Goal: Find contact information: Find contact information

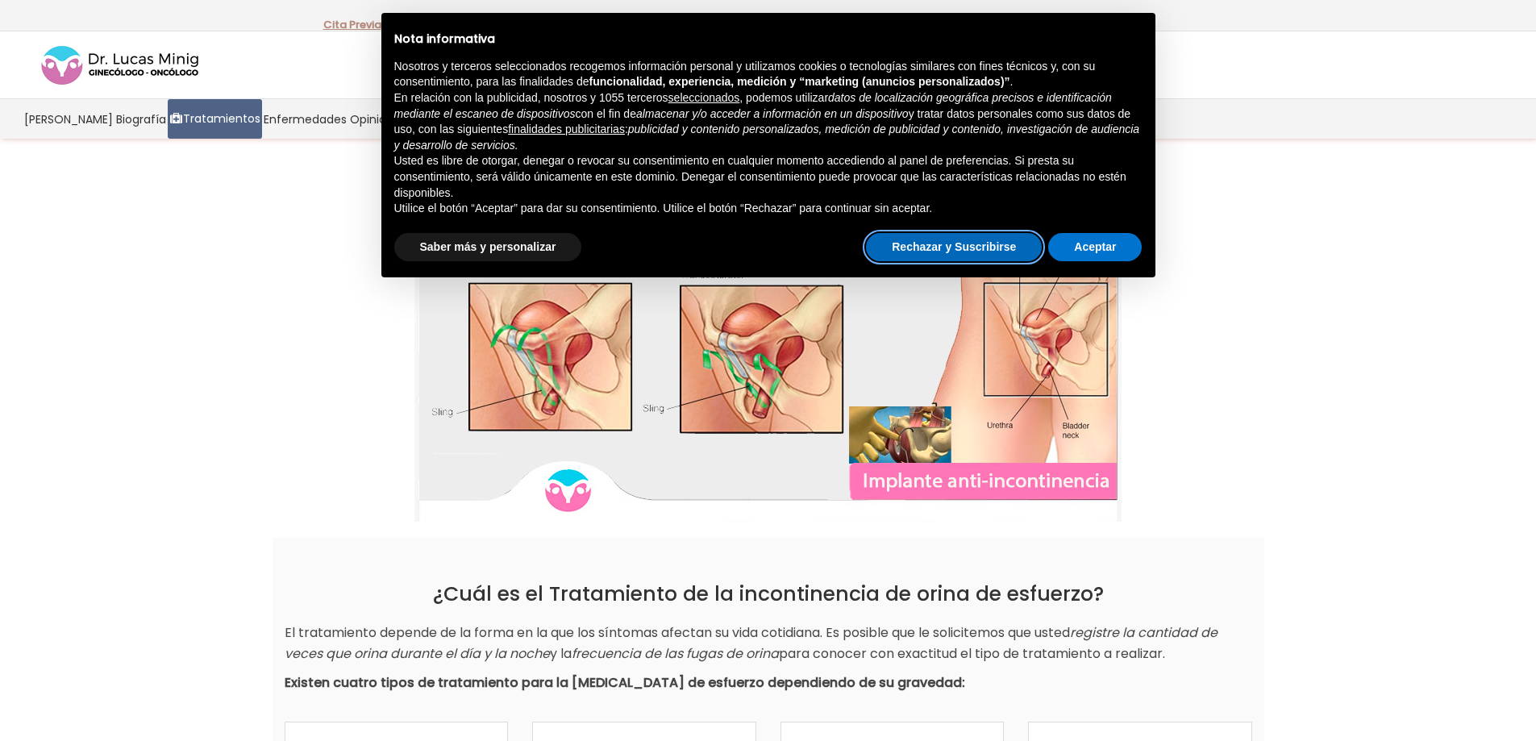
click at [969, 250] on button "Rechazar y Suscribirse" at bounding box center [954, 247] width 176 height 29
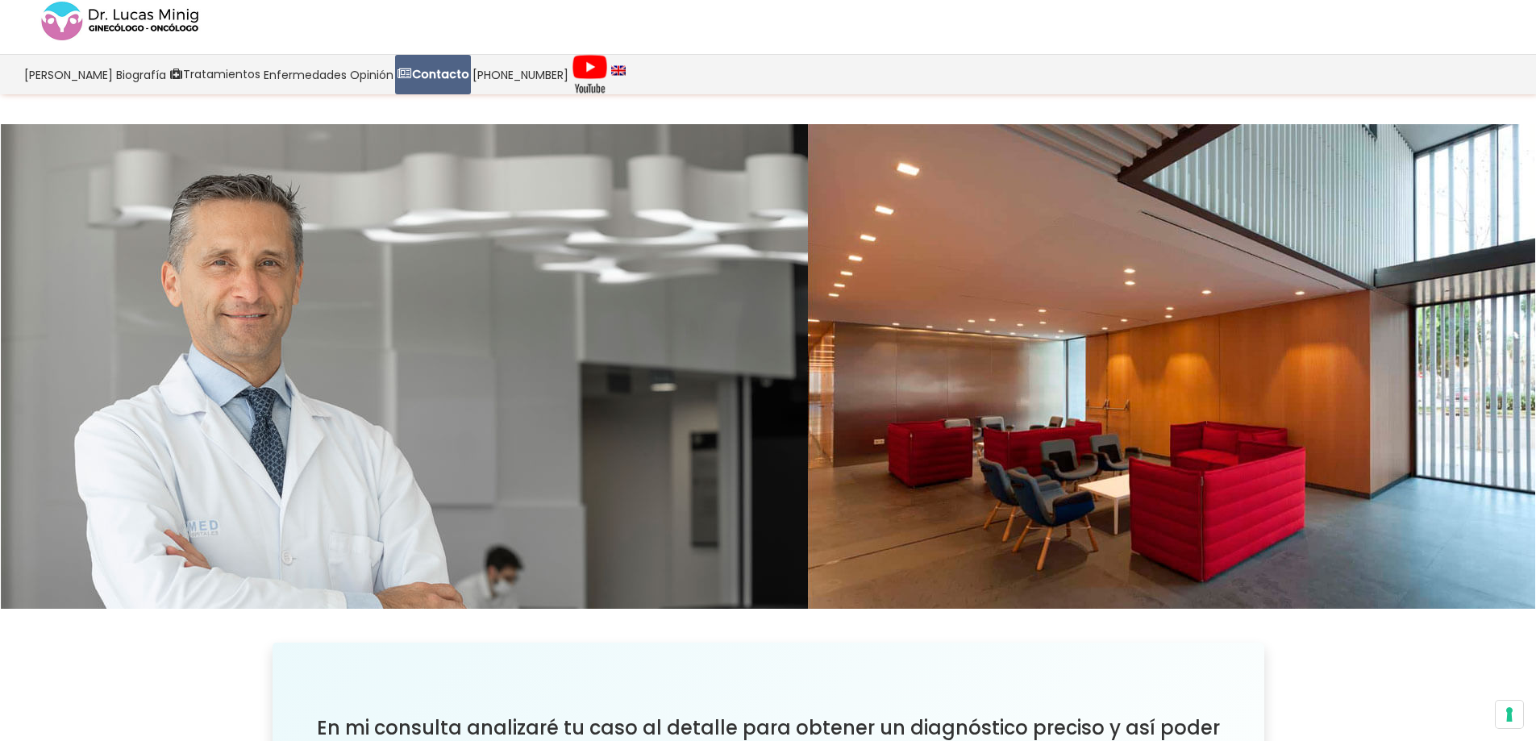
drag, startPoint x: 1546, startPoint y: 98, endPoint x: 1537, endPoint y: 109, distance: 14.4
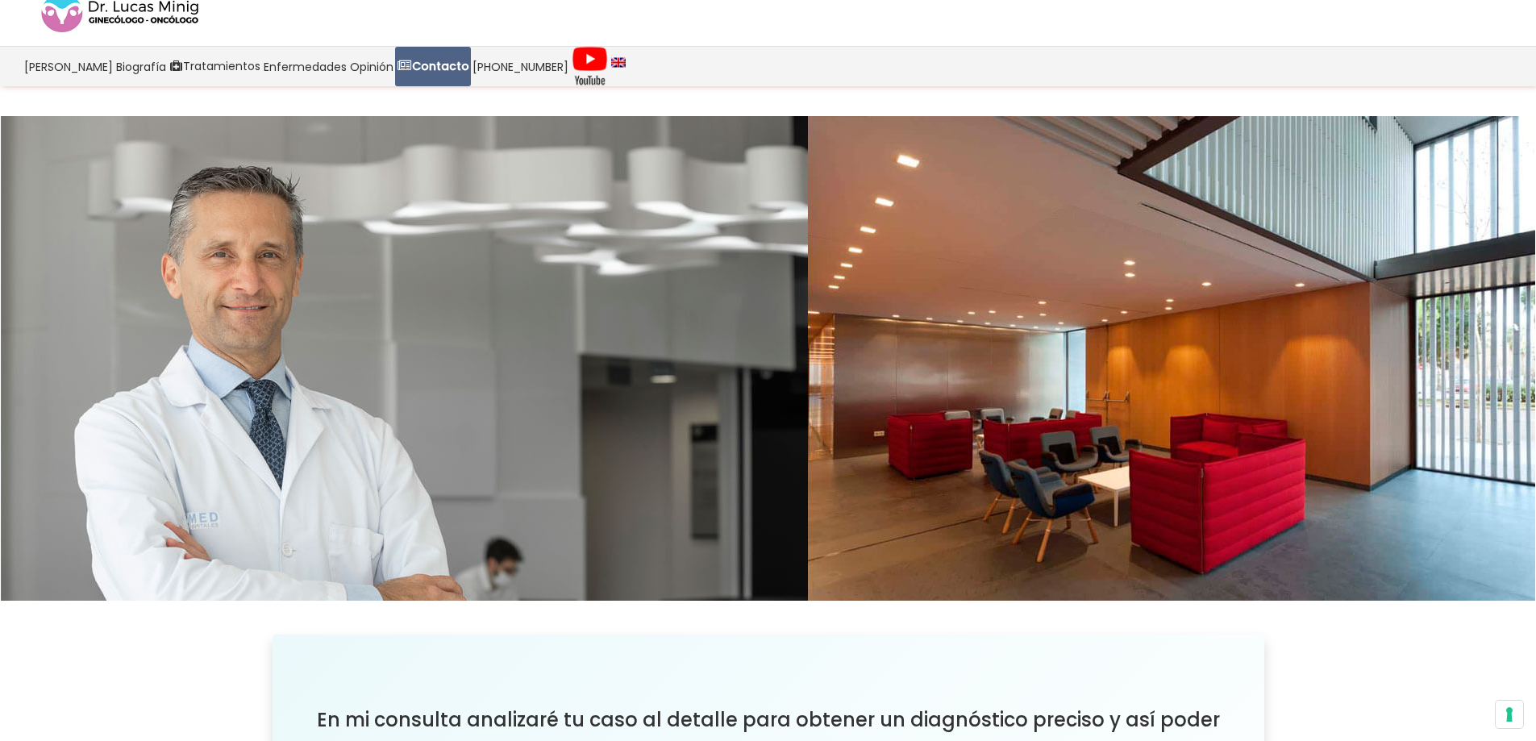
click at [1534, 104] on div at bounding box center [768, 358] width 1560 height 544
